Goal: Transaction & Acquisition: Obtain resource

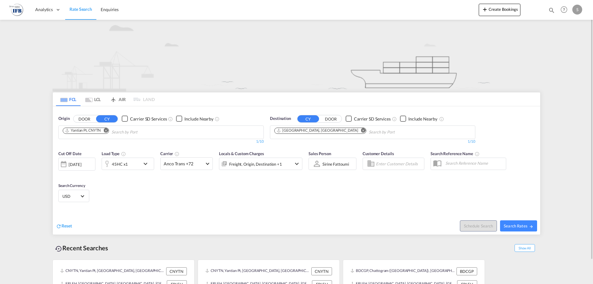
click at [106, 131] on md-icon "Remove" at bounding box center [105, 130] width 5 height 5
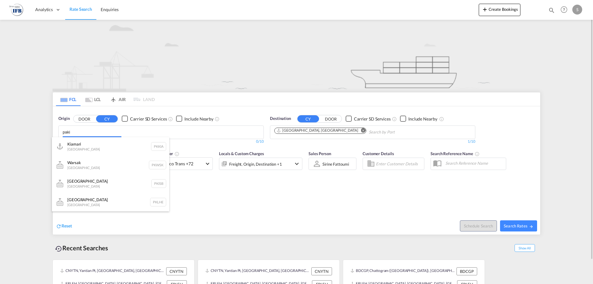
click at [110, 132] on body "Analytics Reports Rate Search Enquiries Analytics Reports" at bounding box center [296, 142] width 593 height 284
click at [165, 132] on body "Analytics Reports Rate Search Enquiries Analytics Reports" at bounding box center [296, 142] width 593 height 284
drag, startPoint x: 165, startPoint y: 132, endPoint x: 100, endPoint y: 135, distance: 65.5
click at [102, 133] on body "Analytics Reports Rate Search Enquiries Analytics Reports" at bounding box center [296, 142] width 593 height 284
drag, startPoint x: 131, startPoint y: 133, endPoint x: 69, endPoint y: 131, distance: 62.1
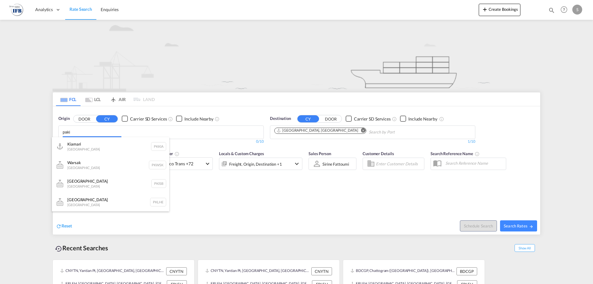
click at [69, 131] on body "Analytics Reports Rate Search Enquiries Analytics Reports" at bounding box center [296, 142] width 593 height 284
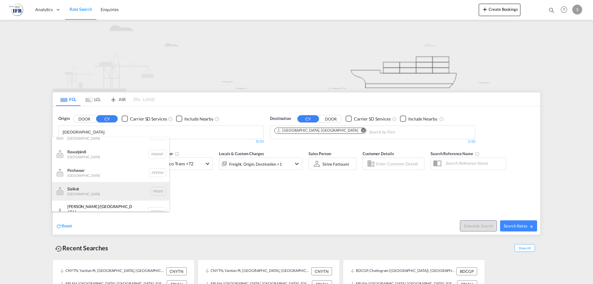
scroll to position [174, 0]
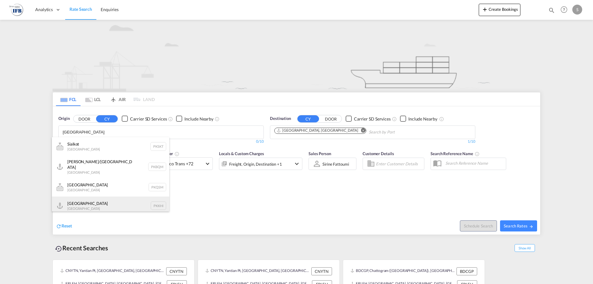
type input "pakistan"
click at [105, 201] on div "Karachi Pakistan PKKHI" at bounding box center [110, 205] width 117 height 19
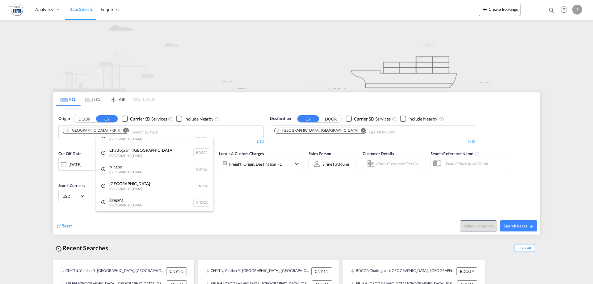
scroll to position [9, 0]
click at [81, 167] on div "18 Aug 2025" at bounding box center [75, 164] width 13 height 6
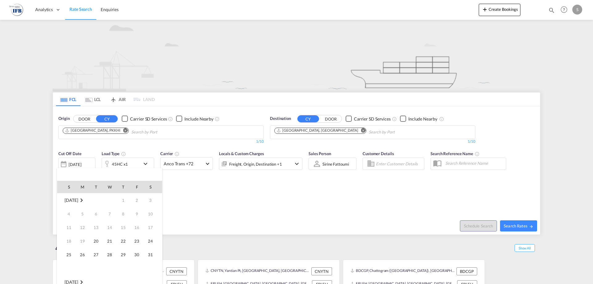
scroll to position [245, 0]
click at [90, 239] on span "19" at bounding box center [96, 241] width 12 height 12
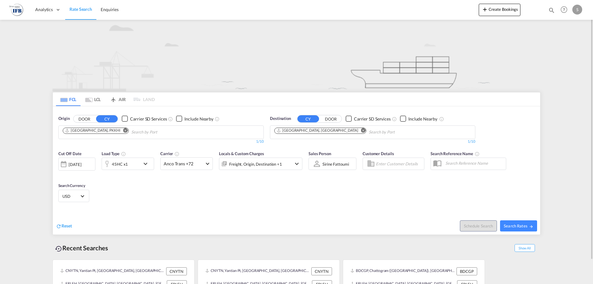
click at [313, 199] on div "Cut Off Date 19 Aug 2025 19/08/2025 Load Type 45HC x1 Carrier Anco Trans +72 On…" at bounding box center [296, 177] width 487 height 60
click at [124, 165] on div "45HC x1" at bounding box center [120, 164] width 16 height 9
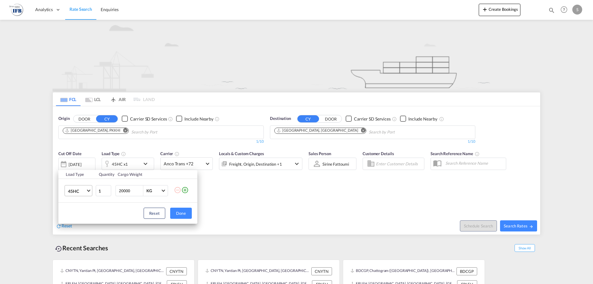
click at [84, 193] on span "45HC" at bounding box center [77, 191] width 18 height 6
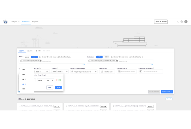
scroll to position [12, 0]
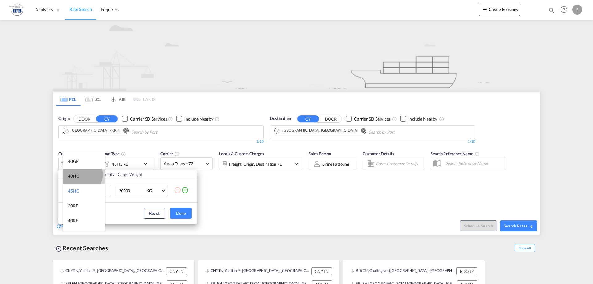
click at [82, 174] on md-option "40HC" at bounding box center [84, 176] width 42 height 15
click at [425, 212] on div "Load Type Quantity Cargo Weight 40HC 1 20000 KG KG Load type addition is restri…" at bounding box center [296, 142] width 593 height 284
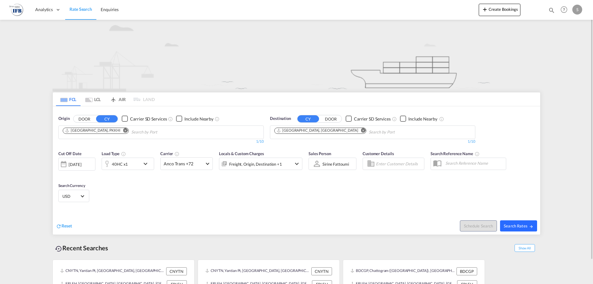
click at [527, 228] on button "Search Rates" at bounding box center [518, 225] width 37 height 11
type input "PKKHI to FRLEH / 19 Aug 2025"
click at [74, 162] on div "[DATE]" at bounding box center [75, 164] width 13 height 6
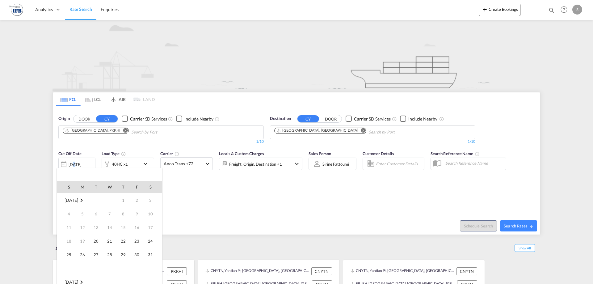
scroll to position [245, 0]
click at [93, 242] on span "19" at bounding box center [96, 241] width 12 height 12
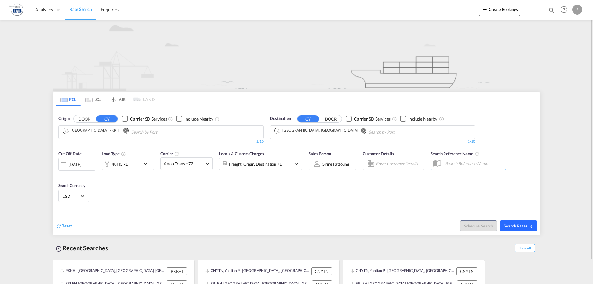
click at [516, 224] on span "Search Rates" at bounding box center [518, 225] width 30 height 5
type input "PKKHI to FRLEH / 19 Aug 2025"
